Goal: Information Seeking & Learning: Learn about a topic

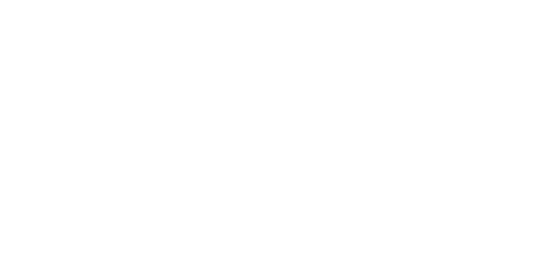
select select "*"
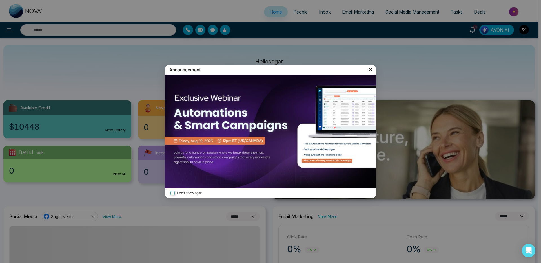
click at [369, 71] on icon at bounding box center [371, 69] width 6 height 6
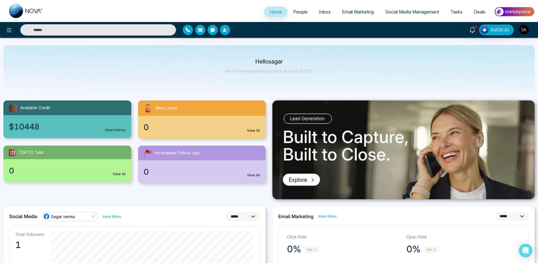
click at [298, 14] on span "People" at bounding box center [300, 12] width 14 height 6
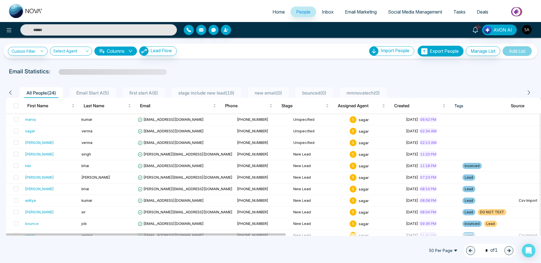
click at [352, 13] on span "Email Marketing" at bounding box center [361, 12] width 32 height 6
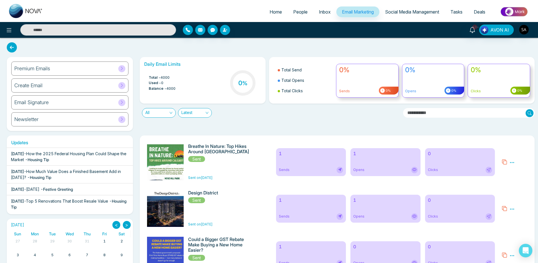
click at [217, 148] on h6 "Breathe In Nature: Top Hikes Around [GEOGRAPHIC_DATA]" at bounding box center [218, 148] width 61 height 11
click at [286, 157] on div "1 Sends" at bounding box center [311, 162] width 70 height 28
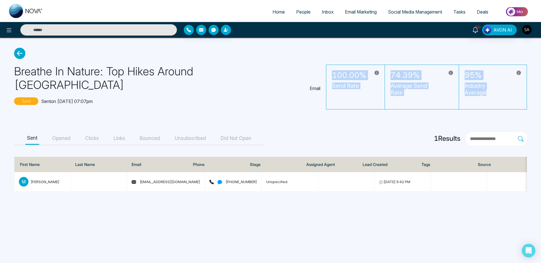
drag, startPoint x: 329, startPoint y: 76, endPoint x: 508, endPoint y: 84, distance: 178.8
click at [508, 84] on div "100.00% Send Rate 74.39% Average Send Rate 95% Industry Average" at bounding box center [426, 87] width 201 height 45
